Goal: Task Accomplishment & Management: Use online tool/utility

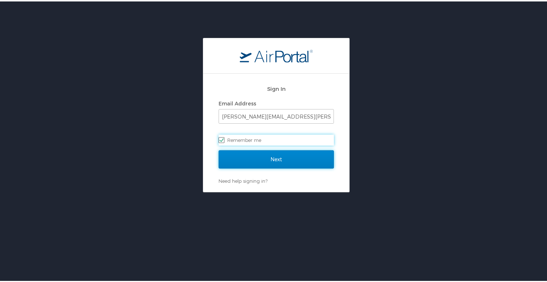
click at [277, 156] on input "Next" at bounding box center [276, 158] width 115 height 18
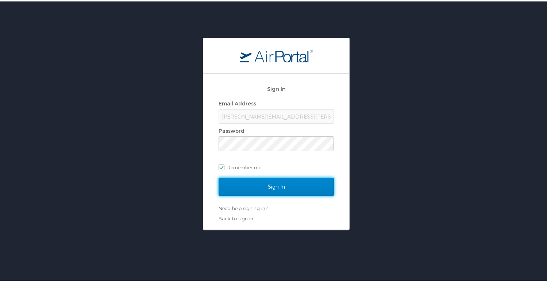
click at [275, 184] on input "Sign In" at bounding box center [276, 185] width 115 height 18
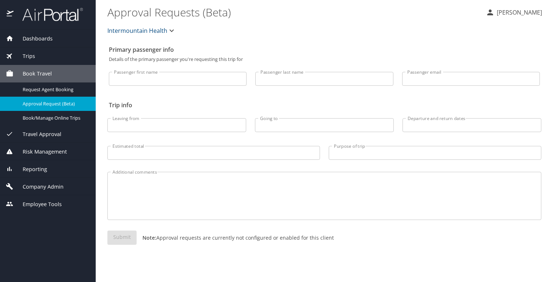
click at [42, 167] on span "Reporting" at bounding box center [31, 169] width 34 height 8
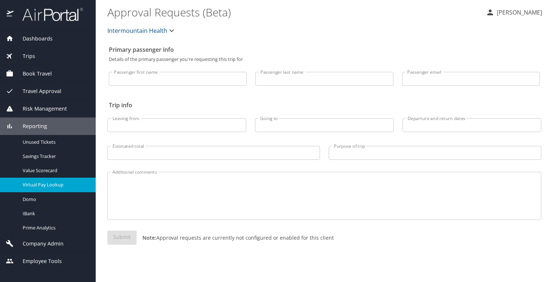
click at [39, 183] on span "Virtual Pay Lookup" at bounding box center [55, 184] width 64 height 7
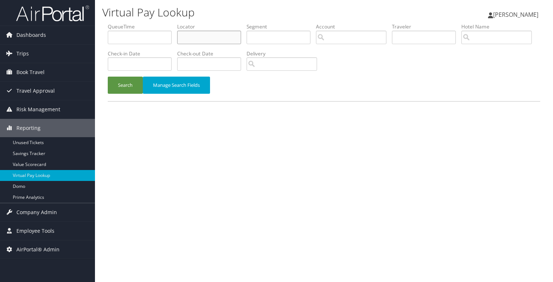
click at [203, 39] on input "text" at bounding box center [209, 38] width 64 height 14
type input "SWBFQF"
click at [118, 87] on button "Search" at bounding box center [125, 85] width 35 height 17
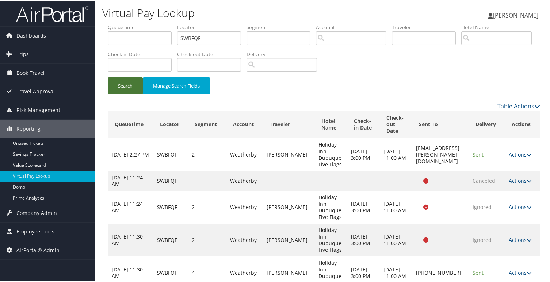
click at [118, 87] on button "Search" at bounding box center [125, 85] width 35 height 17
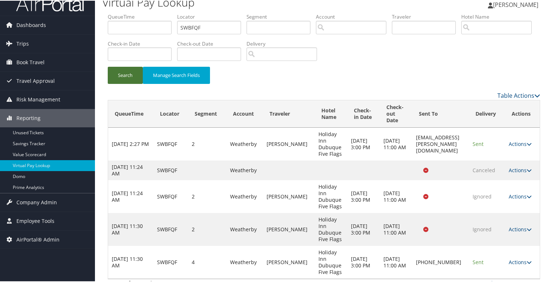
scroll to position [19, 0]
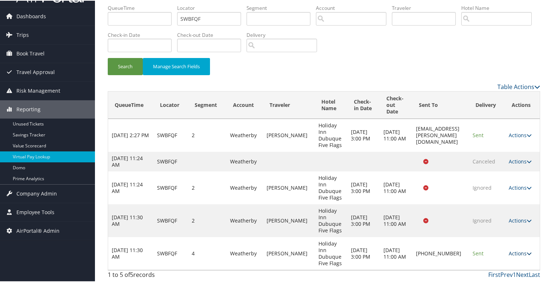
click at [526, 256] on link "Actions" at bounding box center [520, 252] width 23 height 7
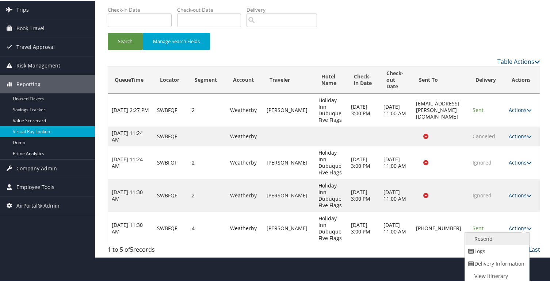
click at [483, 237] on link "Resend" at bounding box center [496, 238] width 62 height 12
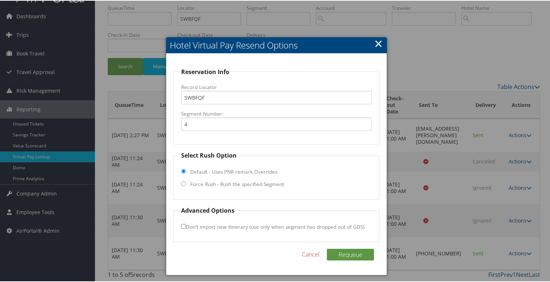
click at [181, 182] on input "Force Rush - Rush the specified Segment" at bounding box center [183, 183] width 5 height 5
radio input "true"
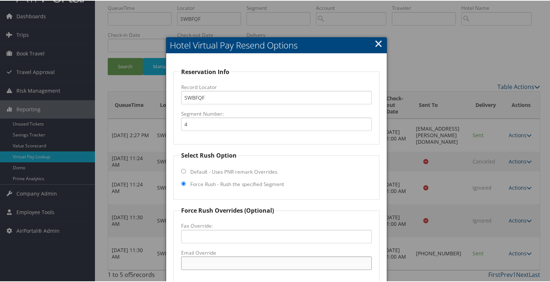
click at [188, 262] on input "Email Override" at bounding box center [276, 263] width 191 height 14
click at [377, 42] on link "×" at bounding box center [378, 42] width 8 height 15
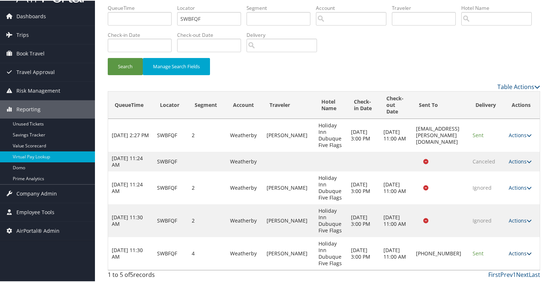
click at [523, 252] on link "Actions" at bounding box center [520, 252] width 23 height 7
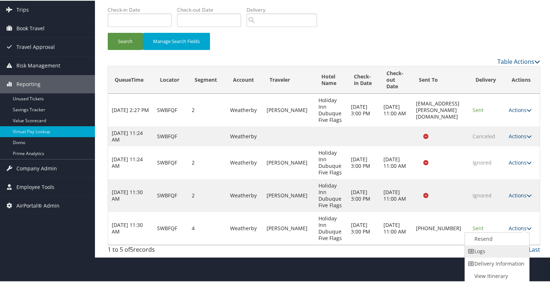
click at [482, 249] on link "Logs" at bounding box center [496, 251] width 62 height 12
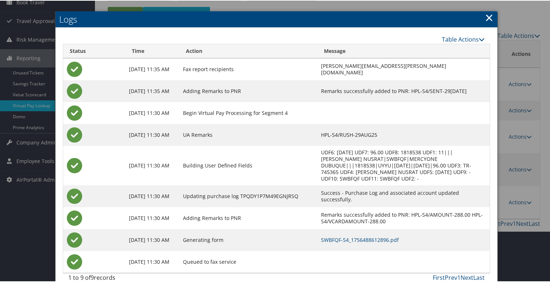
scroll to position [74, 0]
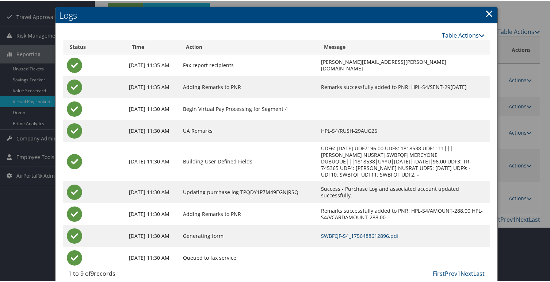
click at [342, 232] on link "SWBFQF-S4_1756488612896.pdf" at bounding box center [360, 235] width 78 height 7
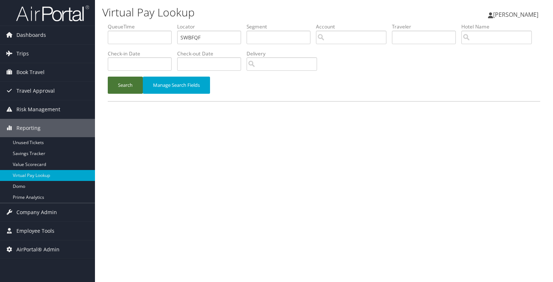
click at [131, 84] on button "Search" at bounding box center [125, 85] width 35 height 17
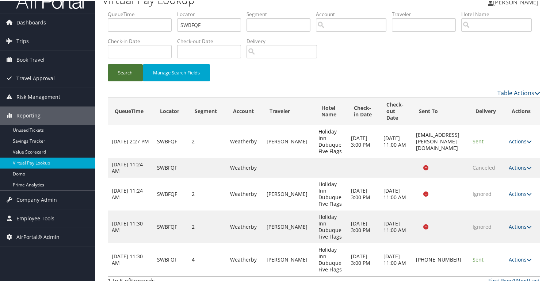
scroll to position [19, 0]
